Goal: Transaction & Acquisition: Purchase product/service

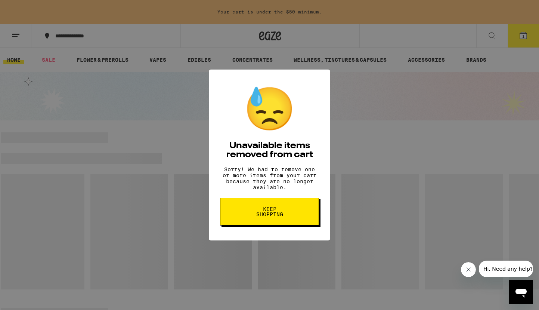
click at [283, 217] on span "Keep Shopping" at bounding box center [269, 211] width 38 height 10
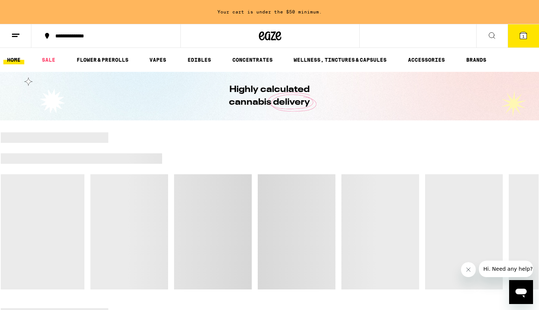
click at [527, 38] on icon at bounding box center [523, 35] width 9 height 9
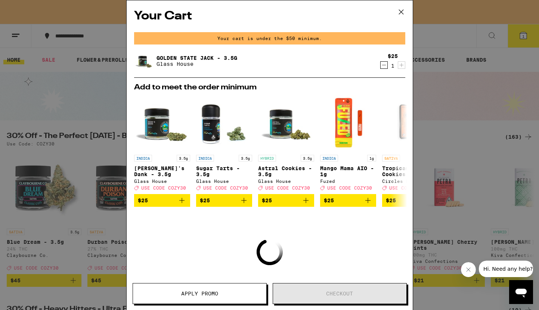
click at [384, 65] on icon "Decrement" at bounding box center [384, 65] width 4 height 0
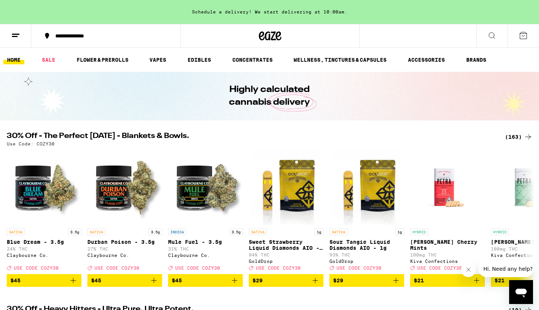
click at [504, 137] on div "(163)" at bounding box center [514, 136] width 37 height 9
click at [511, 137] on div "(163)" at bounding box center [519, 136] width 28 height 9
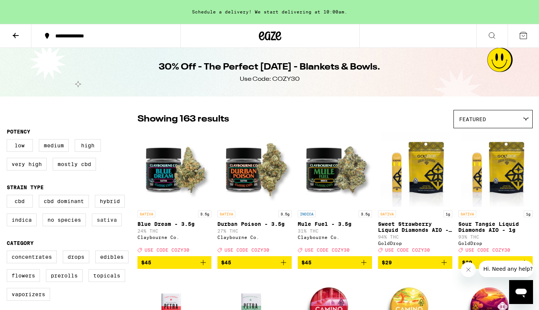
click at [119, 223] on label "Sativa" at bounding box center [107, 219] width 30 height 13
click at [9, 196] on input "Sativa" at bounding box center [8, 196] width 0 height 0
checkbox input "true"
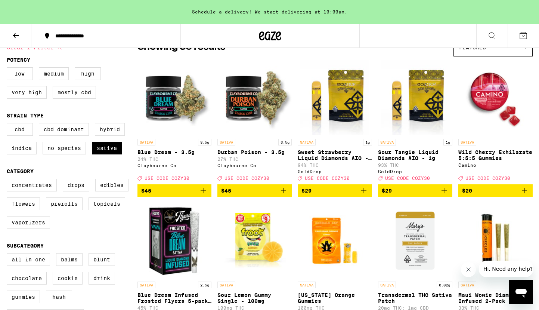
scroll to position [72, 0]
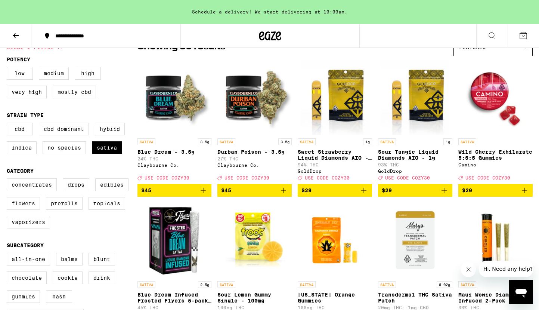
click at [22, 208] on label "Flowers" at bounding box center [23, 203] width 33 height 13
click at [9, 180] on input "Flowers" at bounding box center [8, 179] width 0 height 0
checkbox input "true"
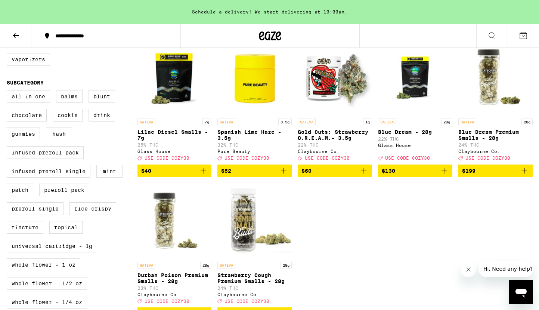
scroll to position [230, 0]
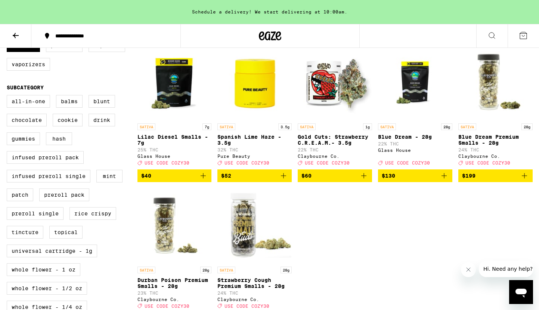
click at [204, 180] on icon "Add to bag" at bounding box center [203, 175] width 9 height 9
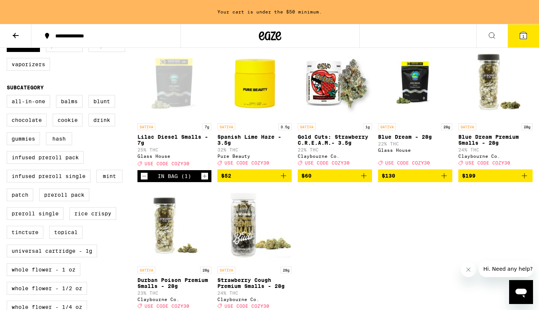
click at [204, 180] on icon "Increment" at bounding box center [204, 175] width 7 height 9
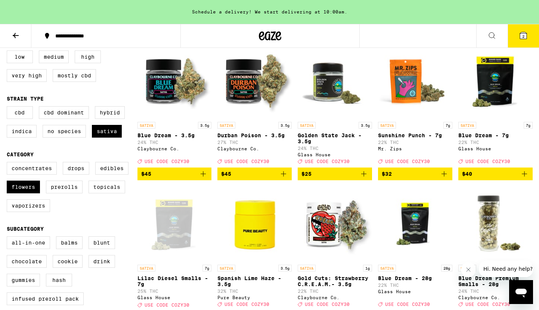
scroll to position [87, 0]
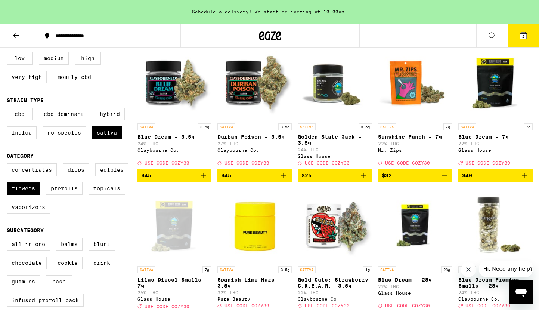
click at [363, 178] on icon "Add to bag" at bounding box center [363, 175] width 5 height 5
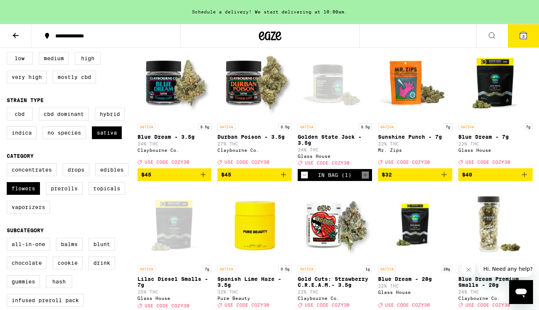
click at [523, 34] on span "3" at bounding box center [523, 36] width 2 height 4
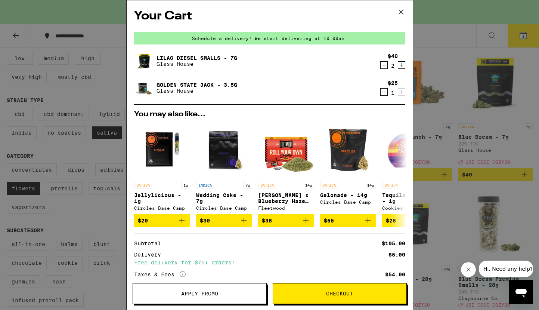
click at [406, 9] on icon at bounding box center [400, 11] width 11 height 11
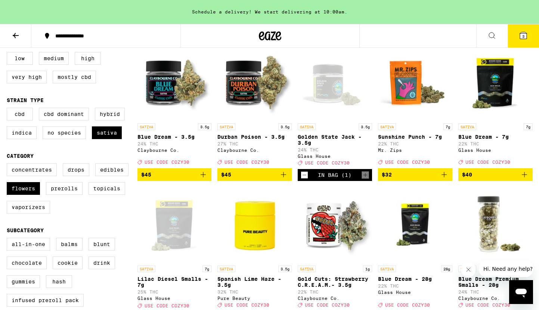
click at [15, 33] on icon at bounding box center [16, 35] width 6 height 5
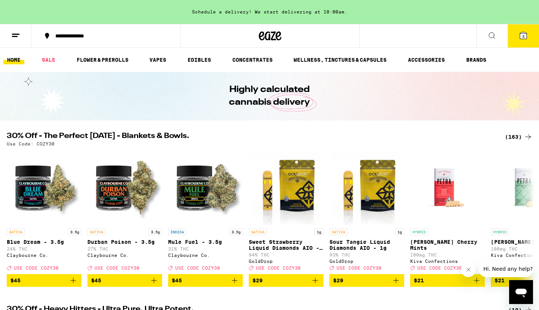
click at [521, 34] on icon at bounding box center [523, 35] width 7 height 7
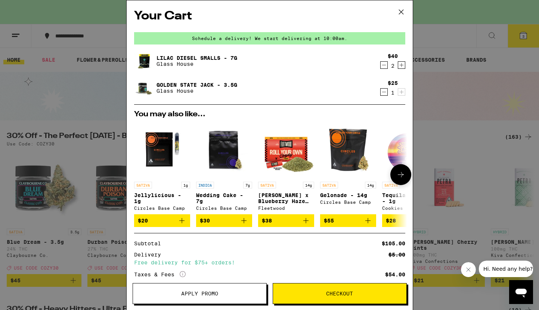
scroll to position [54, 0]
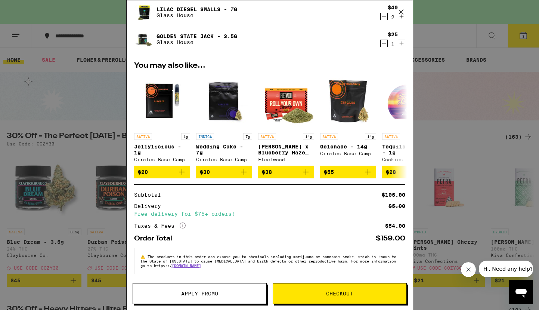
click at [197, 297] on button "Apply Promo" at bounding box center [200, 293] width 134 height 21
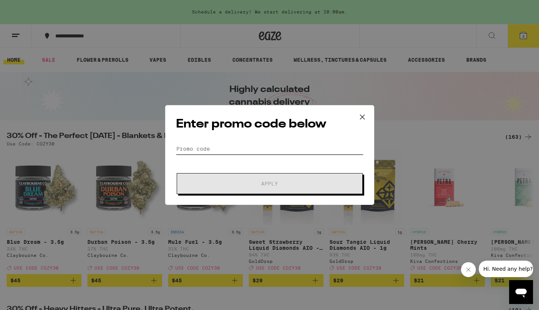
click at [192, 151] on input "Promo Code" at bounding box center [269, 148] width 187 height 11
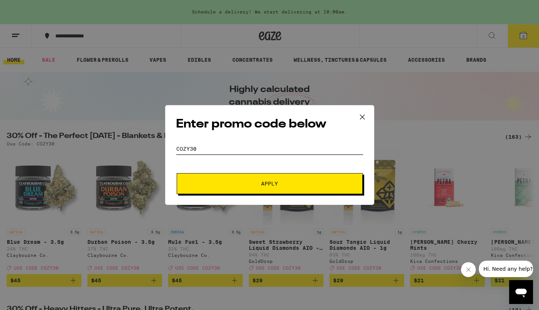
type input "COZY30"
click at [298, 184] on span "Apply" at bounding box center [269, 183] width 134 height 5
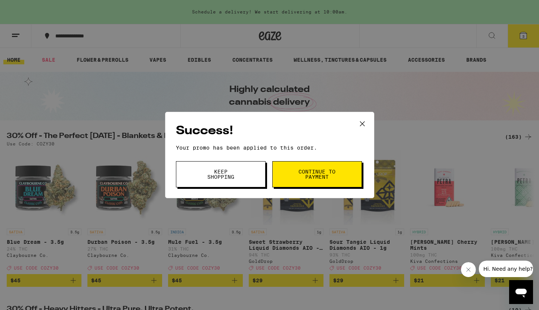
drag, startPoint x: 362, startPoint y: 122, endPoint x: 382, endPoint y: 139, distance: 25.2
click at [362, 122] on icon at bounding box center [362, 123] width 4 height 4
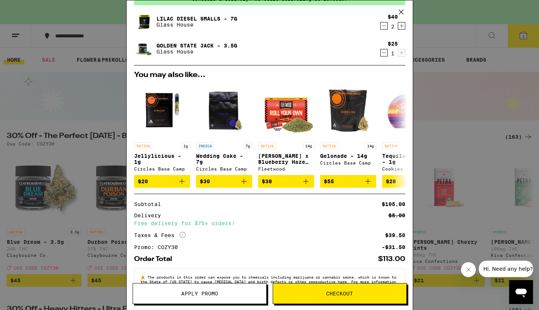
scroll to position [65, 0]
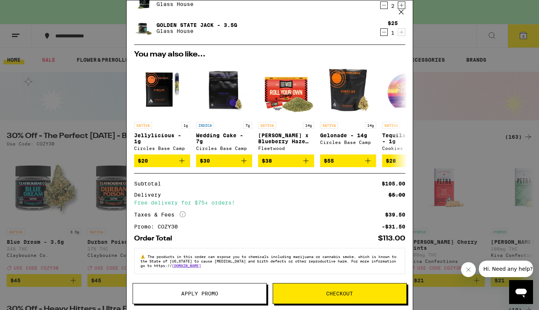
click at [336, 293] on span "Checkout" at bounding box center [339, 293] width 27 height 5
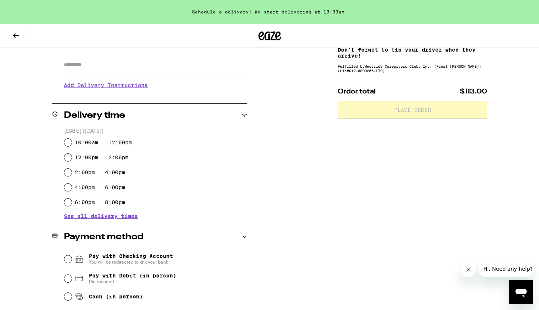
scroll to position [138, 0]
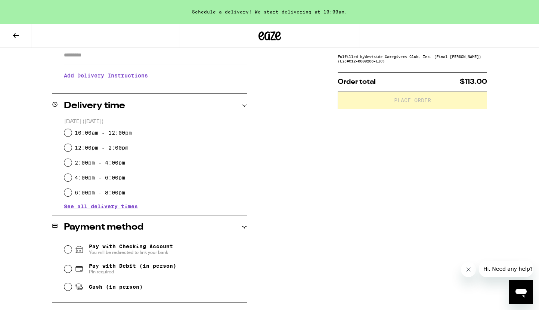
click at [86, 204] on span "See all delivery times" at bounding box center [101, 206] width 74 height 5
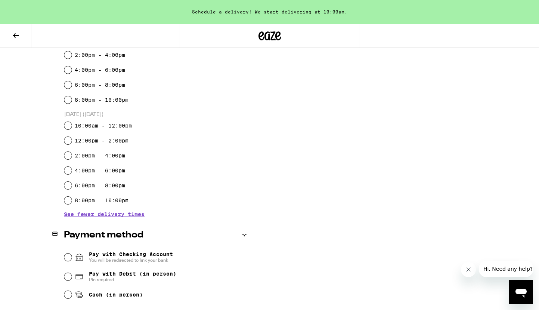
scroll to position [246, 0]
click at [66, 140] on input "12:00pm - 2:00pm" at bounding box center [67, 139] width 7 height 7
radio input "true"
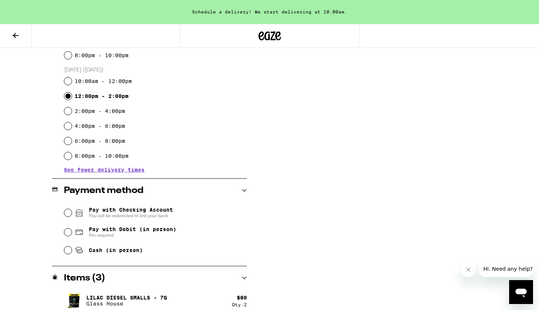
scroll to position [291, 0]
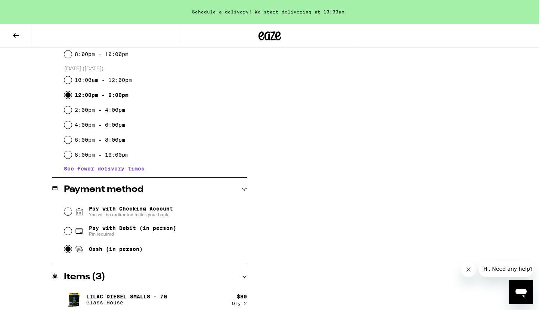
drag, startPoint x: 68, startPoint y: 250, endPoint x: 95, endPoint y: 256, distance: 28.4
click at [68, 250] on input "Cash (in person)" at bounding box center [67, 248] width 7 height 7
radio input "true"
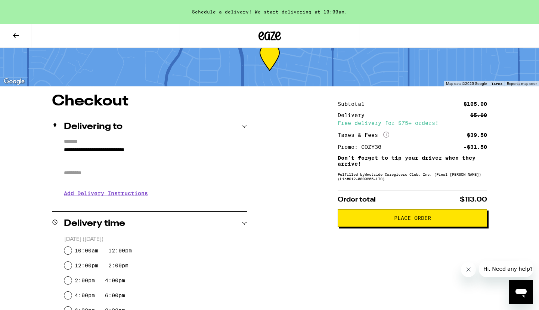
scroll to position [0, 0]
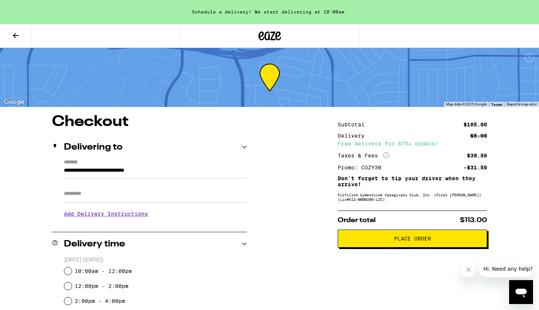
click at [13, 33] on icon at bounding box center [15, 35] width 9 height 9
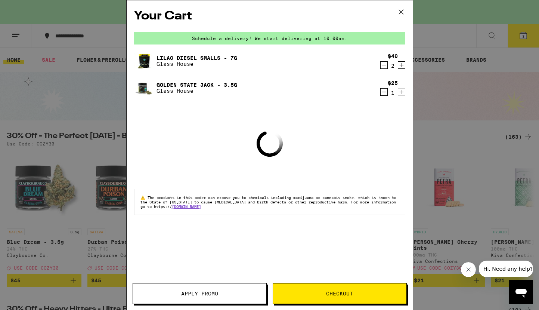
click at [402, 12] on icon at bounding box center [400, 11] width 11 height 11
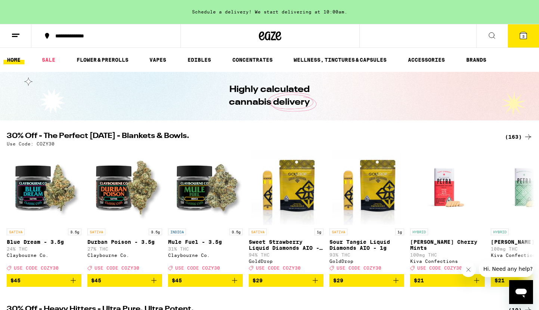
click at [516, 136] on div "(163)" at bounding box center [519, 136] width 28 height 9
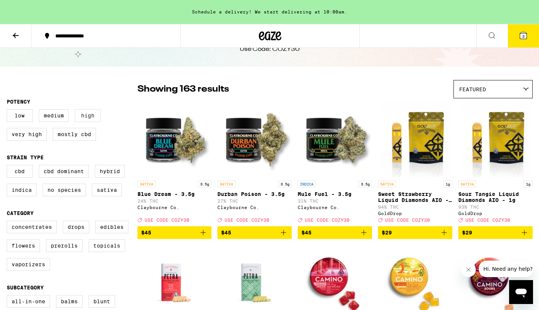
scroll to position [46, 0]
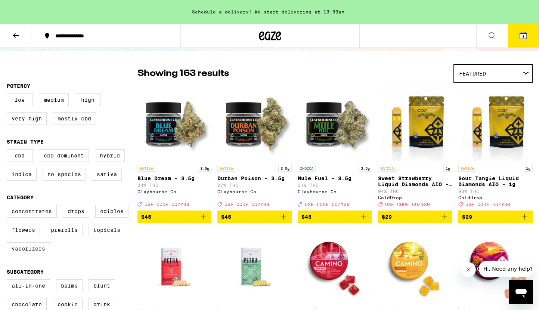
click at [28, 255] on label "Vaporizers" at bounding box center [28, 248] width 43 height 13
click at [9, 206] on input "Vaporizers" at bounding box center [8, 206] width 0 height 0
checkbox input "true"
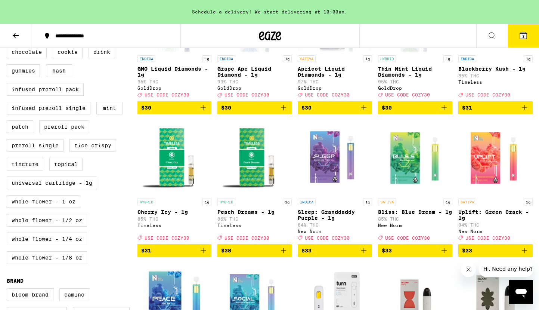
scroll to position [302, 0]
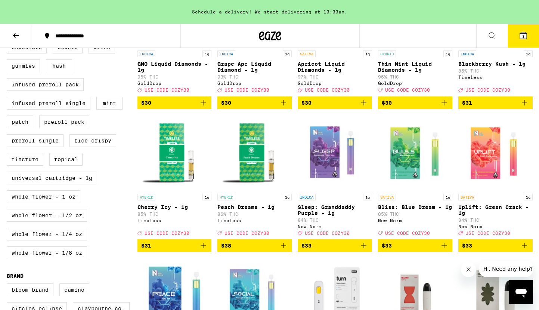
click at [364, 250] on icon "Add to bag" at bounding box center [363, 245] width 9 height 9
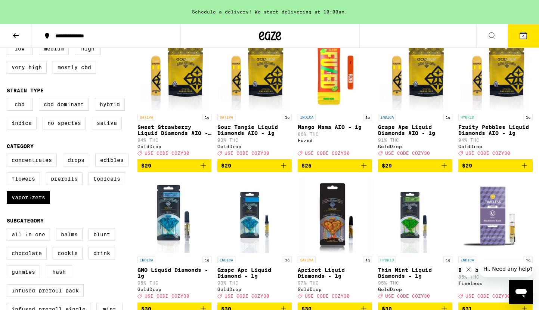
scroll to position [0, 0]
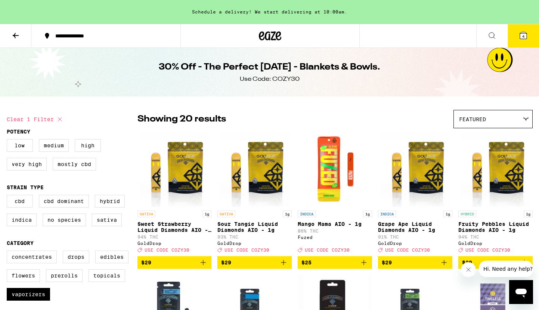
click at [524, 34] on icon at bounding box center [523, 35] width 7 height 7
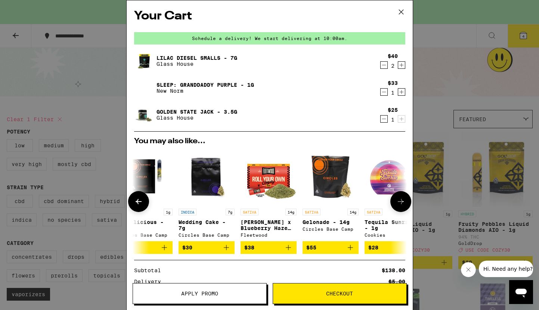
click at [262, 223] on p "[PERSON_NAME] x Blueberry Haze Pre-Ground - 14g" at bounding box center [268, 225] width 56 height 12
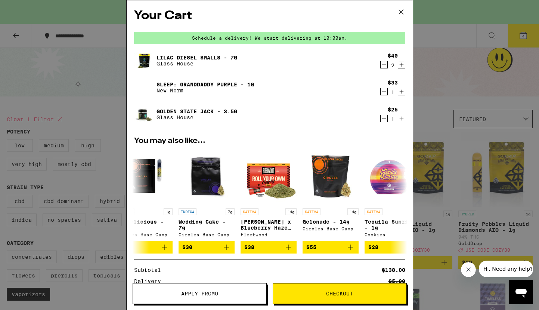
click at [402, 15] on icon at bounding box center [400, 11] width 11 height 11
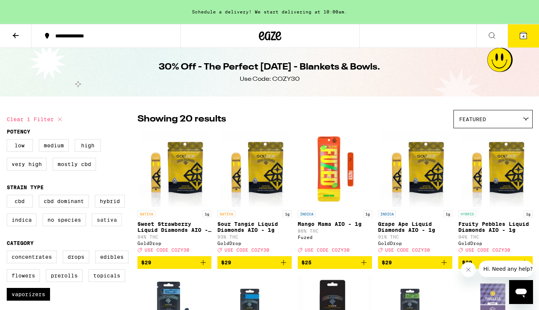
click at [114, 226] on label "Sativa" at bounding box center [107, 219] width 30 height 13
click at [9, 196] on input "Sativa" at bounding box center [8, 196] width 0 height 0
checkbox input "true"
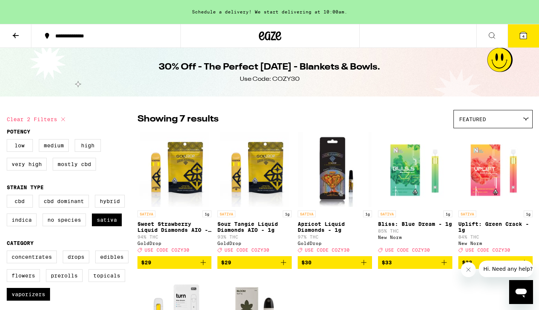
drag, startPoint x: 27, startPoint y: 298, endPoint x: 28, endPoint y: 290, distance: 8.6
click at [27, 298] on label "Vaporizers" at bounding box center [28, 294] width 43 height 13
click at [9, 252] on input "Vaporizers" at bounding box center [8, 251] width 0 height 0
checkbox input "false"
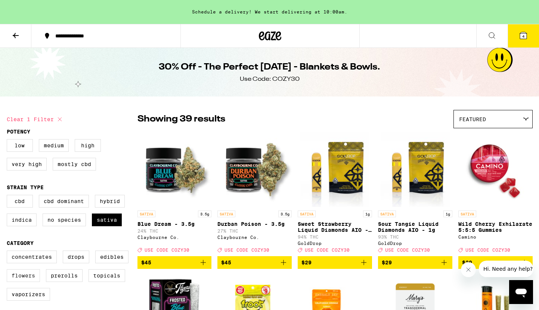
click at [26, 282] on label "Flowers" at bounding box center [23, 275] width 33 height 13
click at [9, 252] on input "Flowers" at bounding box center [8, 251] width 0 height 0
checkbox input "true"
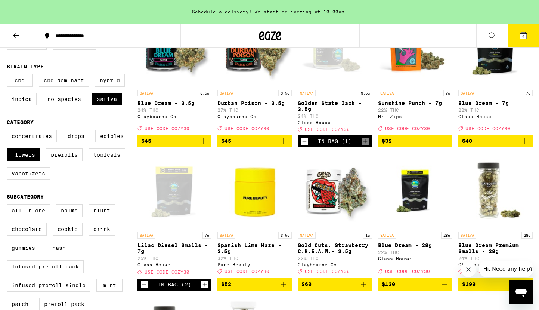
scroll to position [55, 0]
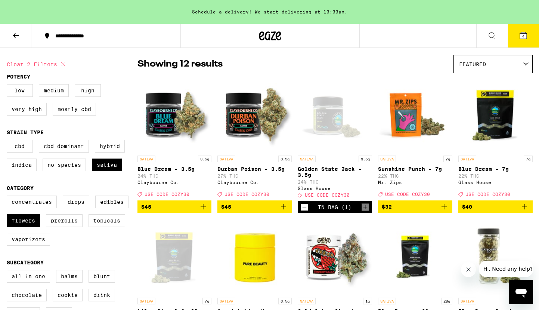
click at [524, 39] on icon at bounding box center [523, 35] width 9 height 9
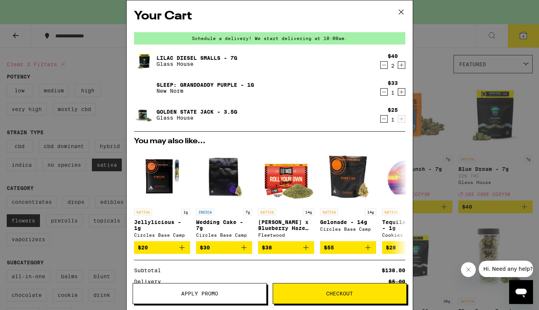
click at [399, 10] on icon at bounding box center [400, 12] width 4 height 4
